Goal: Use online tool/utility

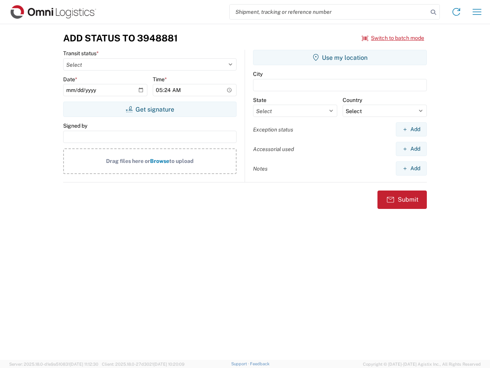
click at [329, 12] on input "search" at bounding box center [329, 12] width 198 height 15
click at [434, 12] on icon at bounding box center [433, 12] width 11 height 11
click at [457, 12] on icon at bounding box center [456, 12] width 12 height 12
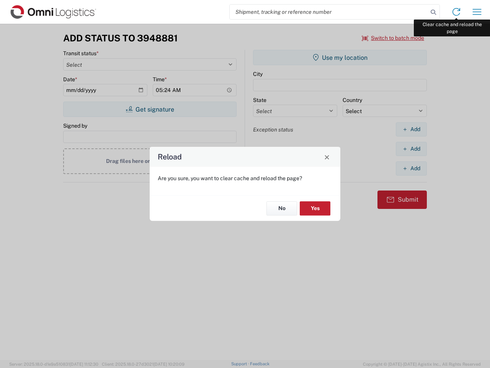
click at [477, 12] on div "Reload Are you sure, you want to clear cache and reload the page? No Yes" at bounding box center [245, 184] width 490 height 368
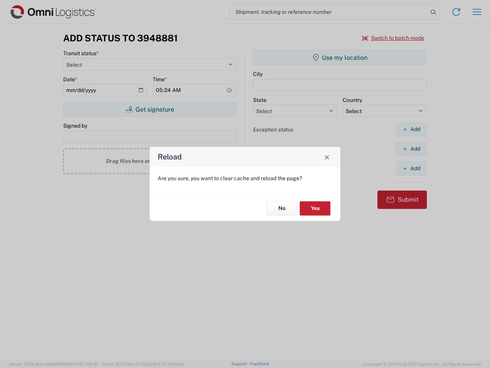
click at [393, 38] on div "Reload Are you sure, you want to clear cache and reload the page? No Yes" at bounding box center [245, 184] width 490 height 368
click at [150, 109] on div "Reload Are you sure, you want to clear cache and reload the page? No Yes" at bounding box center [245, 184] width 490 height 368
click at [340, 57] on div "Reload Are you sure, you want to clear cache and reload the page? No Yes" at bounding box center [245, 184] width 490 height 368
click at [411, 129] on div "Reload Are you sure, you want to clear cache and reload the page? No Yes" at bounding box center [245, 184] width 490 height 368
click at [411, 149] on div "Reload Are you sure, you want to clear cache and reload the page? No Yes" at bounding box center [245, 184] width 490 height 368
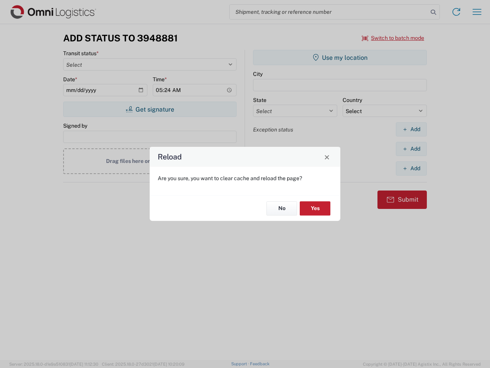
click at [411, 168] on div "Reload Are you sure, you want to clear cache and reload the page? No Yes" at bounding box center [245, 184] width 490 height 368
